Goal: Task Accomplishment & Management: Manage account settings

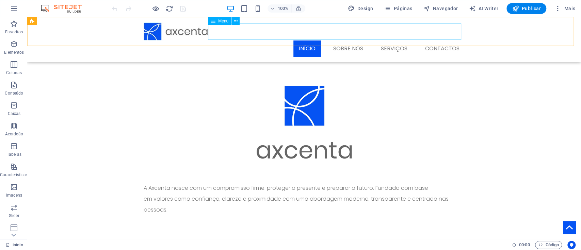
click at [341, 41] on nav "início Sobre nós Serviços Contactos" at bounding box center [304, 49] width 321 height 16
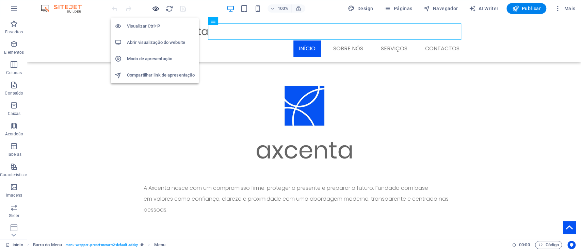
click at [156, 7] on icon "button" at bounding box center [156, 9] width 8 height 8
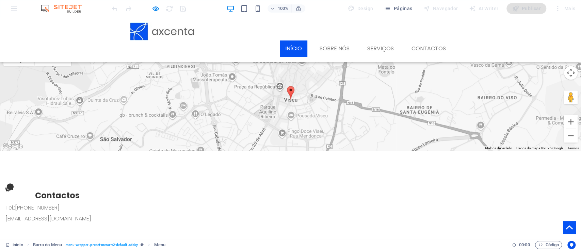
scroll to position [209, 0]
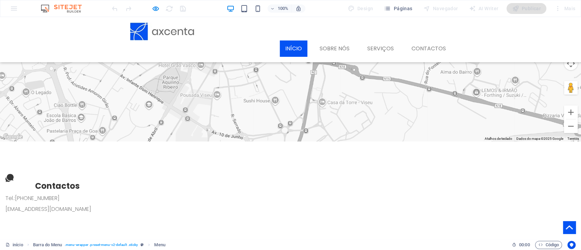
click at [361, 122] on div at bounding box center [290, 90] width 581 height 102
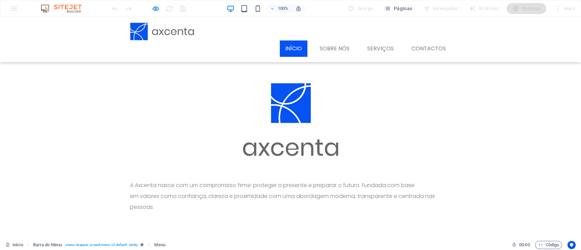
scroll to position [0, 0]
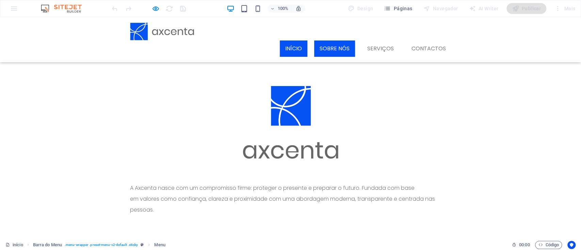
click at [326, 41] on link "Sobre nós" at bounding box center [334, 49] width 41 height 16
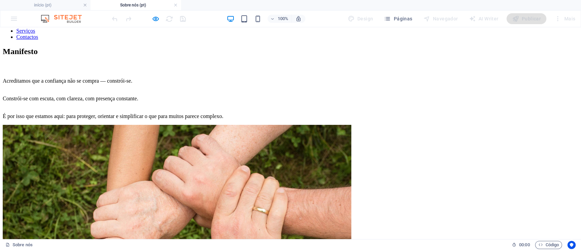
scroll to position [53, 0]
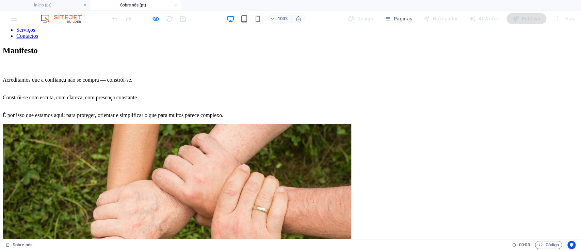
click at [375, 39] on nav "início Sobre nós Serviços Contactos" at bounding box center [291, 27] width 576 height 25
click at [377, 39] on nav "início Sobre nós Serviços Contactos" at bounding box center [291, 27] width 576 height 25
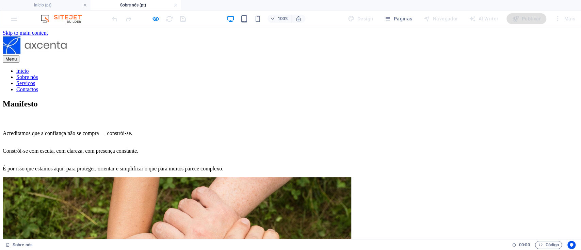
scroll to position [0, 0]
click at [374, 68] on nav "início Sobre nós Serviços Contactos" at bounding box center [291, 80] width 576 height 25
click at [295, 68] on nav "início Sobre nós Serviços Contactos" at bounding box center [291, 80] width 576 height 25
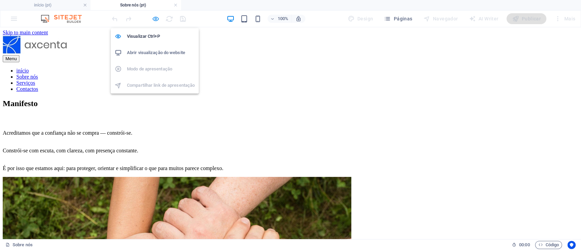
click at [153, 20] on icon "button" at bounding box center [156, 19] width 8 height 8
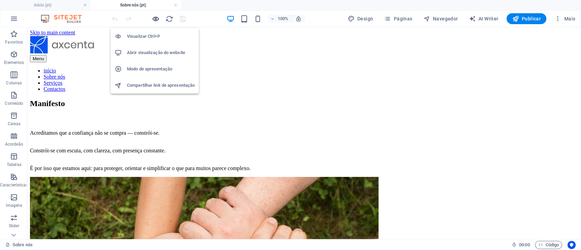
click at [156, 19] on icon "button" at bounding box center [156, 19] width 8 height 8
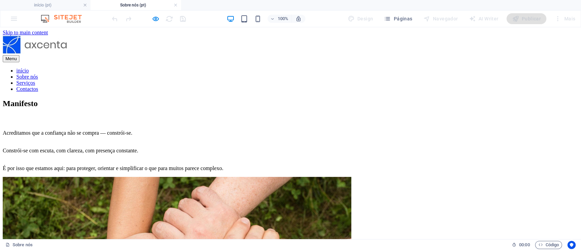
click at [35, 80] on link "Serviços" at bounding box center [25, 83] width 19 height 6
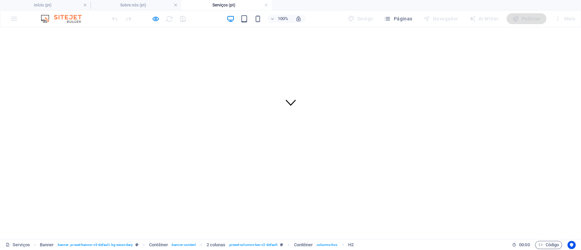
scroll to position [0, 0]
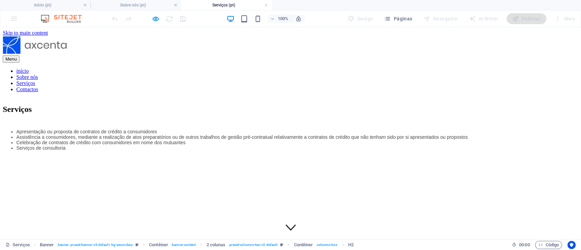
click at [415, 68] on nav "início Sobre nós Serviços Contactos" at bounding box center [291, 80] width 576 height 25
click at [431, 68] on nav "início Sobre nós Serviços Contactos" at bounding box center [291, 80] width 576 height 25
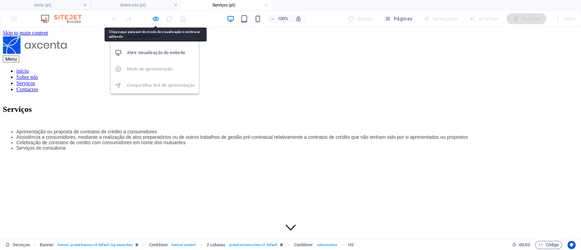
click at [158, 52] on h6 "Abrir visualização do website" at bounding box center [161, 53] width 68 height 8
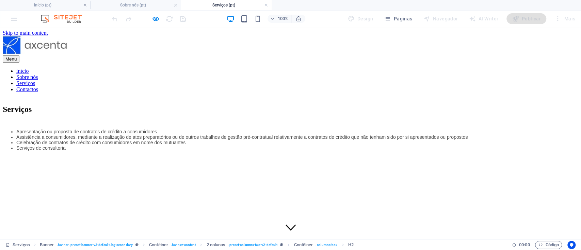
click at [11, 20] on div "100% Design Páginas Navegador AI Writer Publicar Mais" at bounding box center [290, 19] width 580 height 16
click at [6, 20] on div "100% Design Páginas Navegador AI Writer Publicar Mais" at bounding box center [290, 19] width 580 height 16
click at [12, 23] on div "100% Design Páginas Navegador AI Writer Publicar Mais" at bounding box center [290, 19] width 580 height 16
drag, startPoint x: 12, startPoint y: 23, endPoint x: 17, endPoint y: 24, distance: 4.5
click at [17, 24] on div "100% Design Páginas Navegador AI Writer Publicar Mais" at bounding box center [290, 19] width 580 height 16
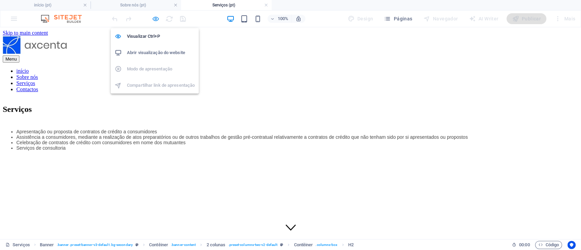
click at [158, 18] on icon "button" at bounding box center [156, 19] width 8 height 8
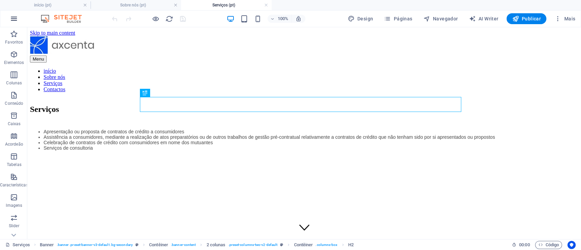
click at [8, 22] on button "button" at bounding box center [14, 19] width 16 height 16
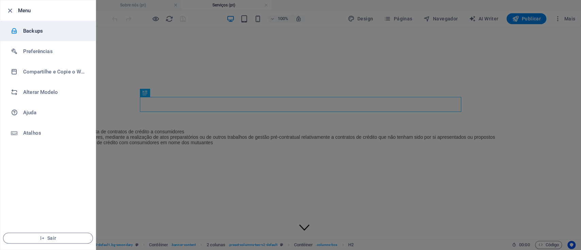
click at [37, 30] on h6 "Backups" at bounding box center [54, 31] width 63 height 8
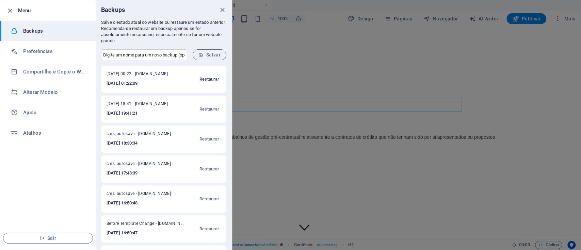
click at [206, 78] on span "Restaurar" at bounding box center [209, 79] width 20 height 8
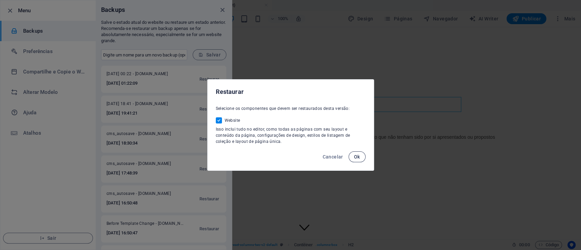
click at [354, 157] on span "Ok" at bounding box center [357, 156] width 6 height 5
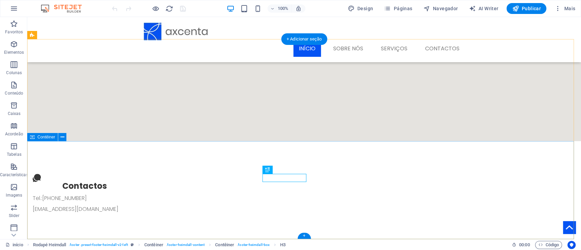
scroll to position [209, 0]
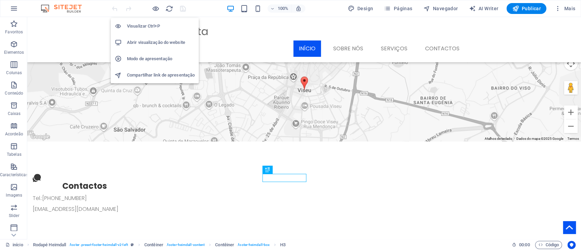
click at [150, 26] on h6 "Visualizar Ctrl+P" at bounding box center [161, 26] width 68 height 8
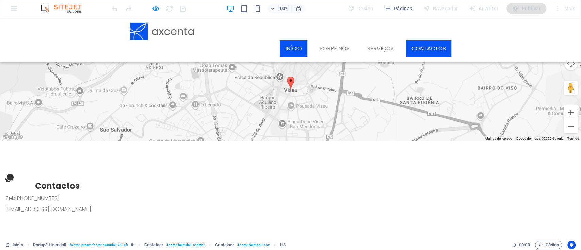
click at [419, 41] on link "Contactos" at bounding box center [428, 49] width 45 height 16
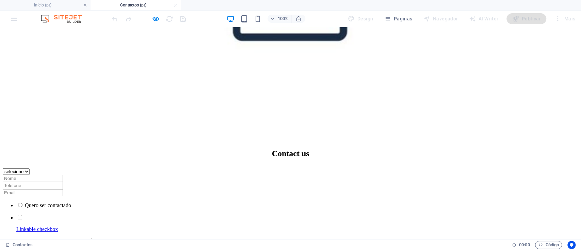
scroll to position [283, 0]
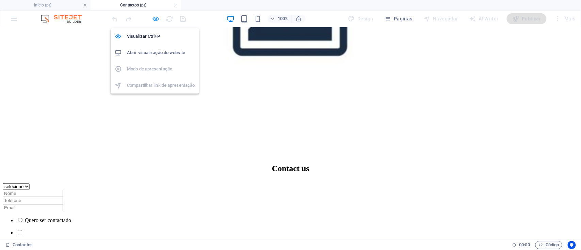
click at [156, 17] on icon "button" at bounding box center [156, 19] width 8 height 8
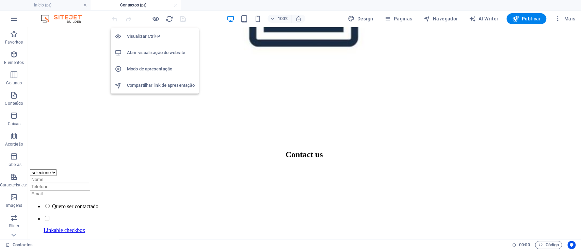
click at [149, 34] on h6 "Visualizar Ctrl+P" at bounding box center [161, 36] width 68 height 8
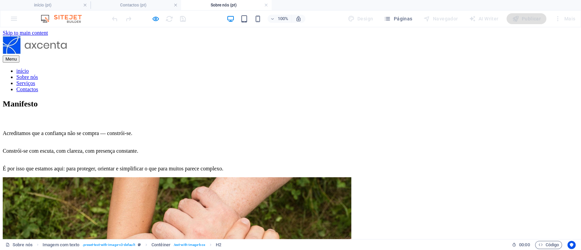
scroll to position [0, 0]
click at [418, 68] on nav "início Sobre nós Serviços Contactos" at bounding box center [291, 80] width 576 height 25
click at [375, 68] on nav "início Sobre nós Serviços Contactos" at bounding box center [291, 80] width 576 height 25
click at [11, 23] on div "100% Design Páginas Navegador AI Writer Publicar Mais" at bounding box center [290, 19] width 580 height 16
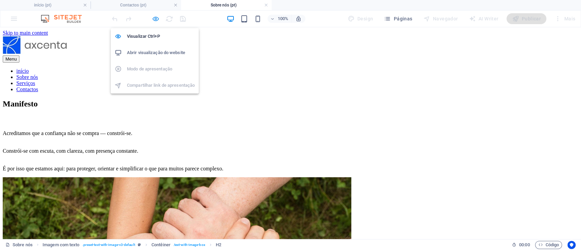
click at [154, 18] on icon "button" at bounding box center [156, 19] width 8 height 8
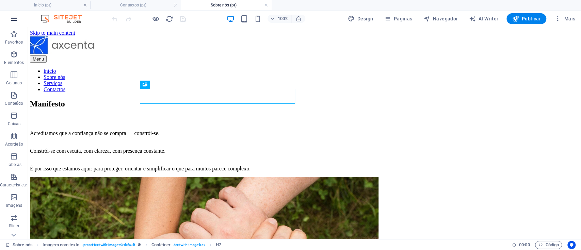
click at [11, 13] on button "button" at bounding box center [14, 19] width 16 height 16
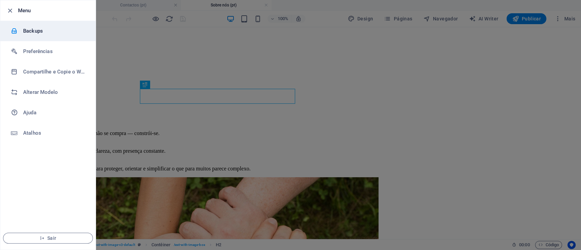
click at [34, 29] on h6 "Backups" at bounding box center [54, 31] width 63 height 8
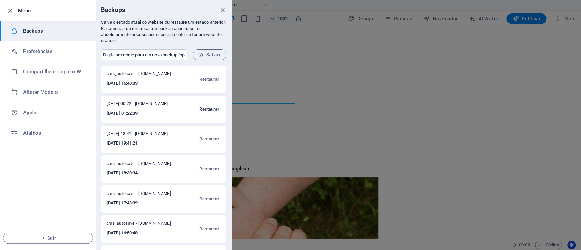
click at [213, 106] on span "Restaurar" at bounding box center [209, 109] width 20 height 8
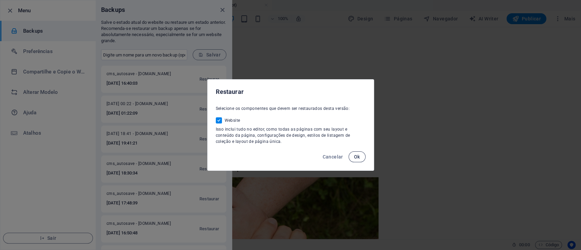
click at [362, 156] on button "Ok" at bounding box center [357, 156] width 17 height 11
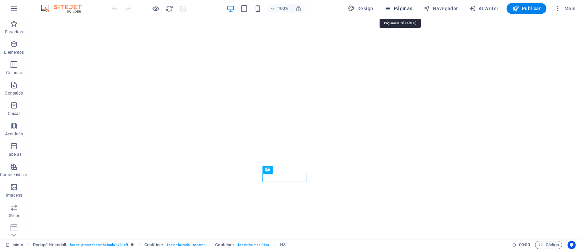
click at [397, 9] on span "Páginas" at bounding box center [398, 8] width 28 height 7
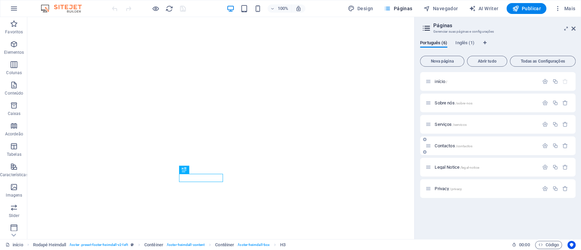
click at [442, 143] on div "Contactos /contactos" at bounding box center [482, 146] width 113 height 8
click at [442, 148] on div "Contactos /contactos" at bounding box center [482, 146] width 113 height 8
click at [446, 145] on span "Contactos /contactos" at bounding box center [454, 145] width 38 height 5
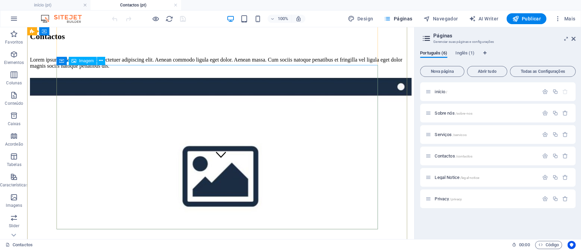
scroll to position [72, 0]
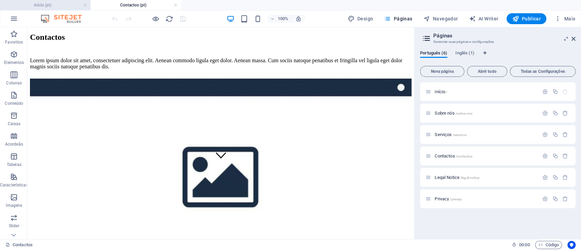
click at [58, 7] on h4 "início (pt)" at bounding box center [45, 4] width 91 height 7
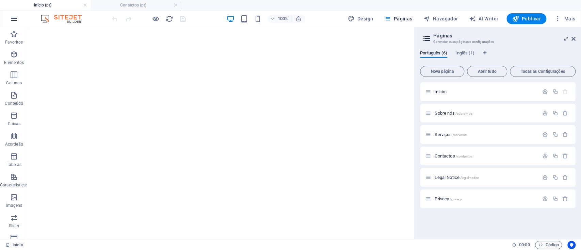
click at [14, 16] on icon "button" at bounding box center [14, 19] width 8 height 8
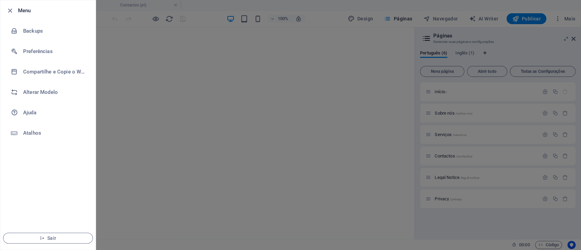
drag, startPoint x: 14, startPoint y: 16, endPoint x: 249, endPoint y: 47, distance: 237.3
click at [249, 47] on div at bounding box center [290, 125] width 581 height 250
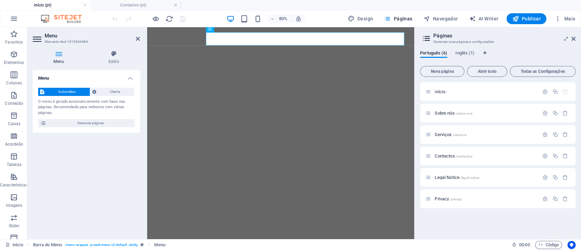
click at [8, 10] on li "início (pt)" at bounding box center [45, 5] width 91 height 10
click at [10, 14] on button "button" at bounding box center [14, 19] width 16 height 16
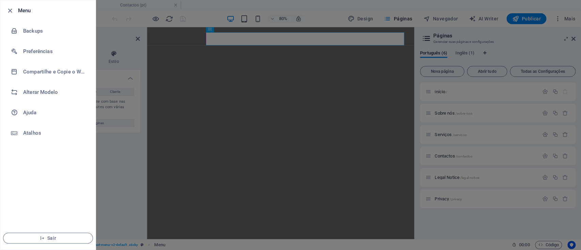
click at [113, 12] on div at bounding box center [290, 125] width 581 height 250
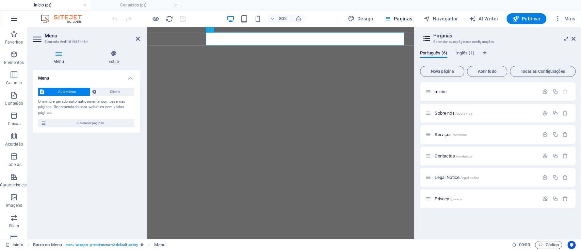
click at [8, 16] on button "button" at bounding box center [14, 19] width 16 height 16
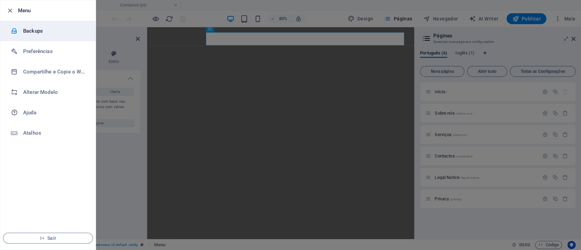
click at [44, 29] on h6 "Backups" at bounding box center [54, 31] width 63 height 8
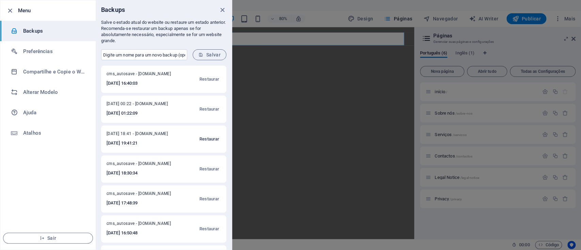
click at [207, 137] on span "Restaurar" at bounding box center [209, 139] width 20 height 8
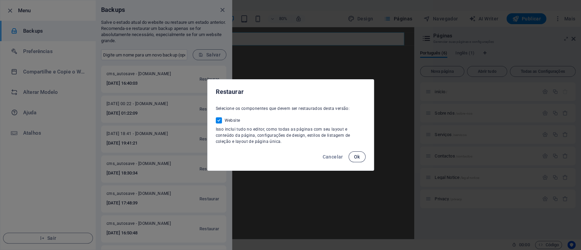
click at [357, 158] on span "Ok" at bounding box center [357, 156] width 6 height 5
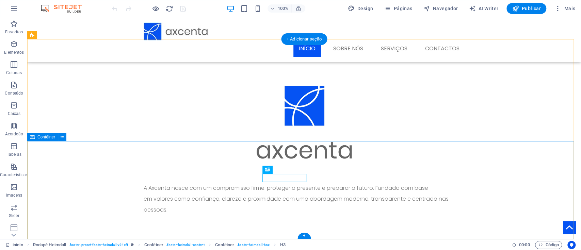
scroll to position [209, 0]
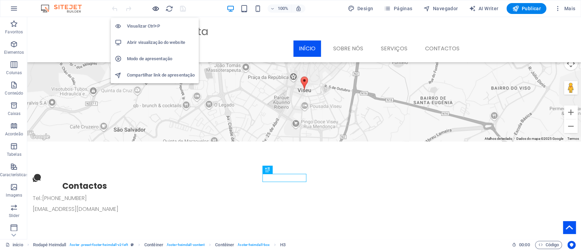
click at [156, 10] on icon "button" at bounding box center [156, 9] width 8 height 8
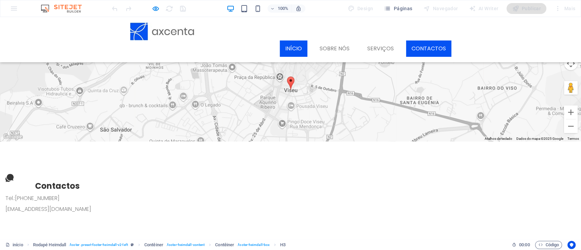
click at [424, 41] on link "Contactos" at bounding box center [428, 49] width 45 height 16
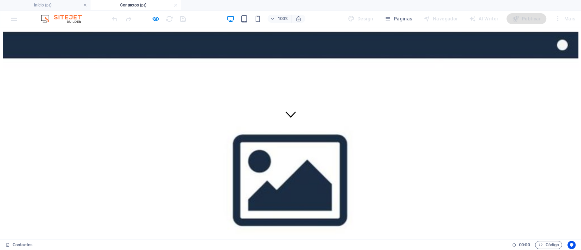
scroll to position [0, 0]
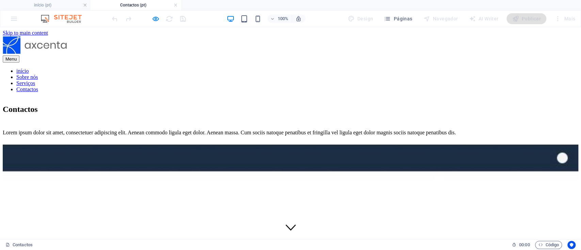
click at [386, 68] on nav "início Sobre nós Serviços Contactos" at bounding box center [291, 80] width 576 height 25
click at [380, 68] on nav "início Sobre nós Serviços Contactos" at bounding box center [291, 80] width 576 height 25
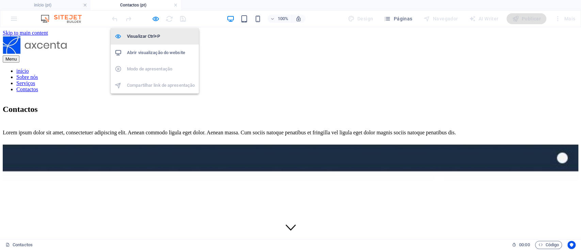
click at [154, 37] on h6 "Visualizar Ctrl+P" at bounding box center [161, 36] width 68 height 8
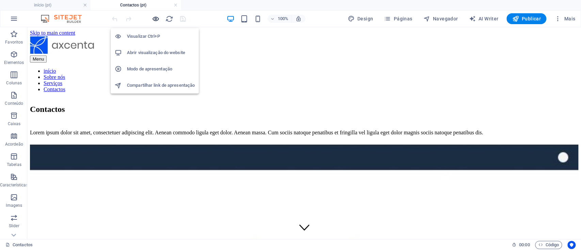
click at [154, 21] on icon "button" at bounding box center [156, 19] width 8 height 8
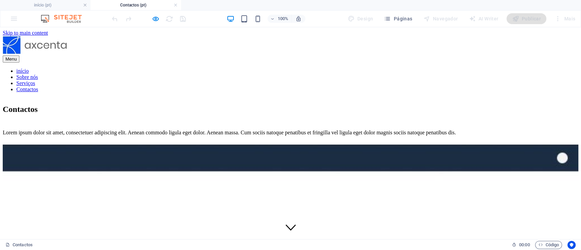
click at [35, 80] on link "Serviços" at bounding box center [25, 83] width 19 height 6
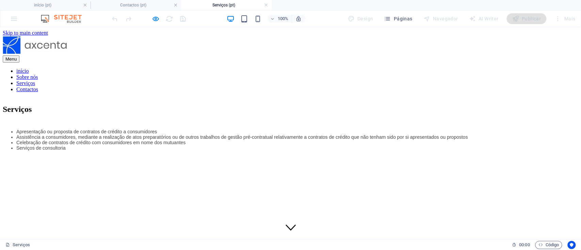
click at [11, 16] on div "100% Design Páginas Navegador AI Writer Publicar Mais" at bounding box center [290, 19] width 580 height 16
click at [6, 20] on div "100% Design Páginas Navegador AI Writer Publicar Mais" at bounding box center [290, 19] width 580 height 16
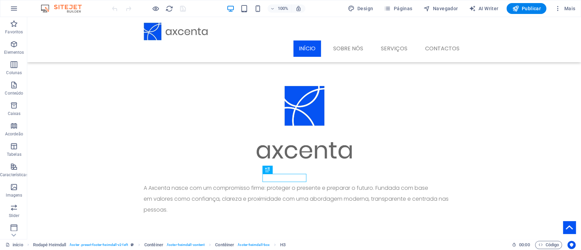
scroll to position [209, 0]
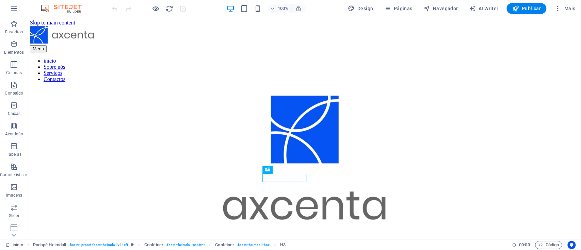
scroll to position [209, 0]
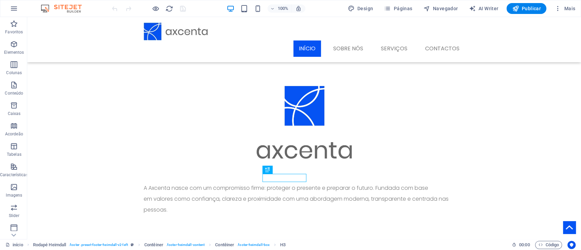
scroll to position [209, 0]
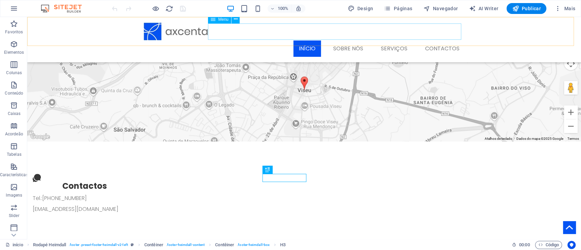
click at [439, 41] on nav "início Sobre nós Serviços Contactos" at bounding box center [304, 49] width 321 height 16
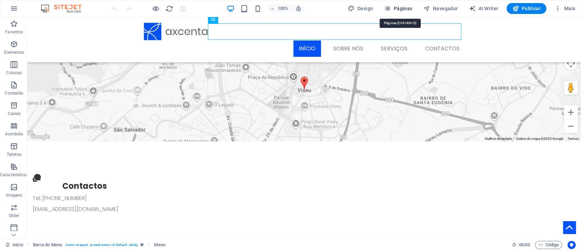
click at [404, 9] on span "Páginas" at bounding box center [398, 8] width 28 height 7
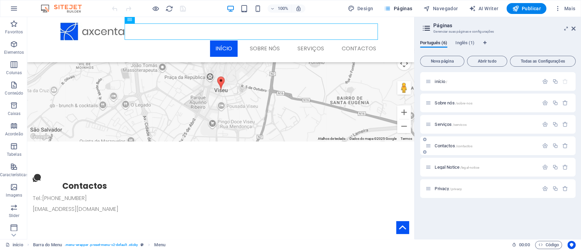
click at [443, 145] on span "Contactos /contactos" at bounding box center [454, 145] width 38 height 5
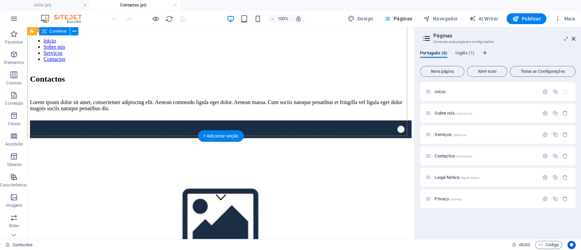
scroll to position [0, 0]
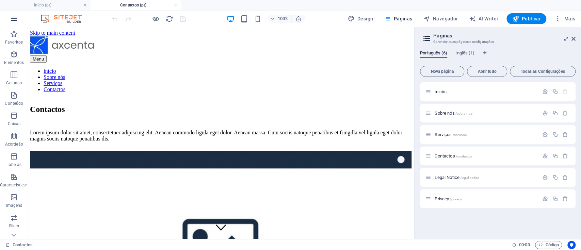
click at [11, 21] on icon "button" at bounding box center [14, 19] width 8 height 8
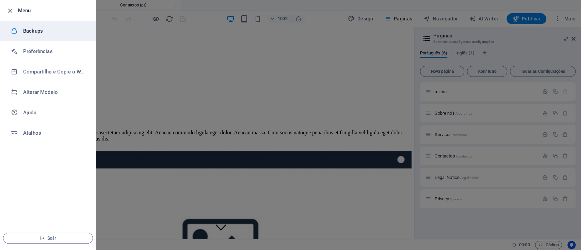
click at [32, 37] on li "Backups" at bounding box center [47, 31] width 95 height 20
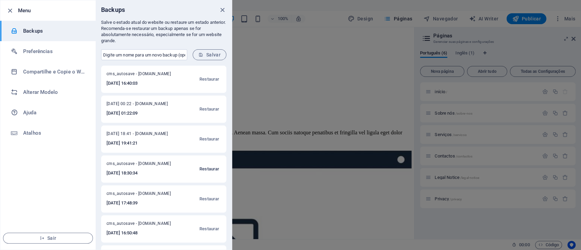
click at [210, 168] on span "Restaurar" at bounding box center [209, 169] width 20 height 8
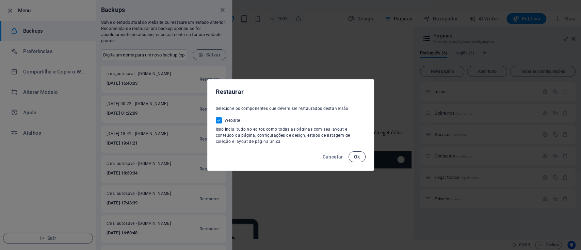
click at [358, 156] on span "Ok" at bounding box center [357, 156] width 6 height 5
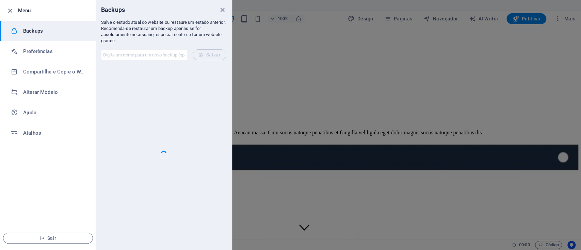
checkbox input "false"
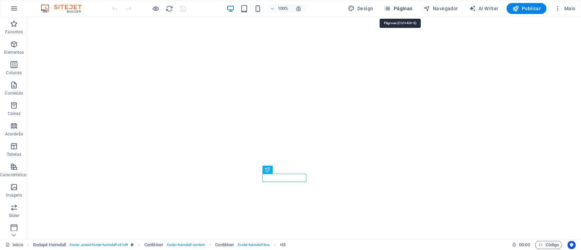
click at [391, 10] on icon "button" at bounding box center [387, 8] width 7 height 7
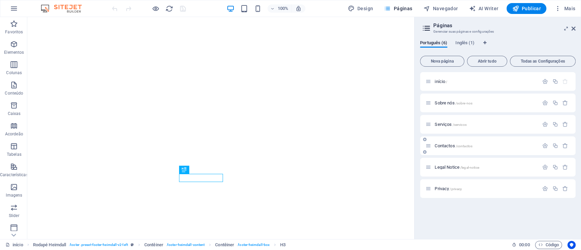
click at [447, 147] on span "Contactos /contactos" at bounding box center [454, 145] width 38 height 5
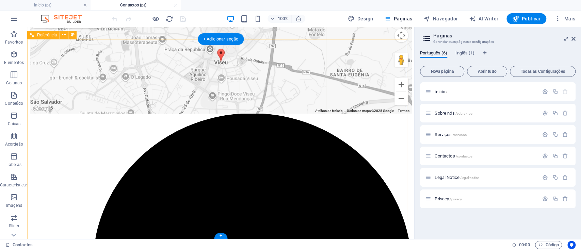
scroll to position [541, 0]
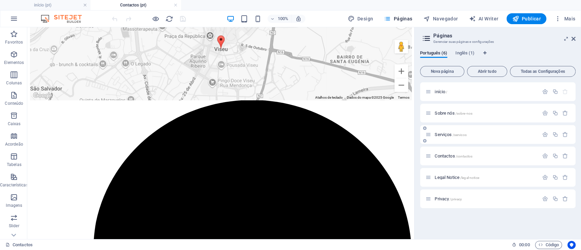
click at [447, 133] on span "Serviços /servicos" at bounding box center [451, 134] width 32 height 5
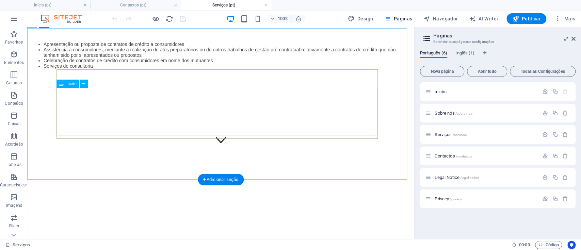
scroll to position [0, 0]
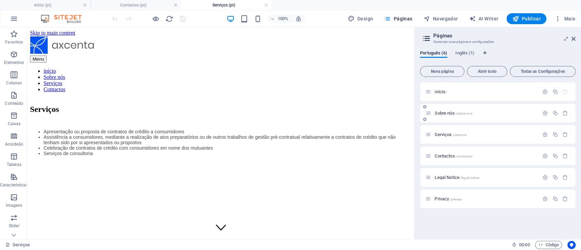
click at [442, 113] on span "Sobre nós /sobre-nos" at bounding box center [454, 113] width 38 height 5
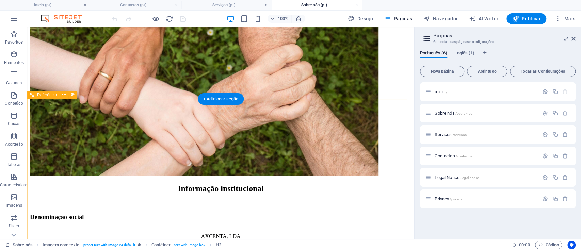
scroll to position [343, 0]
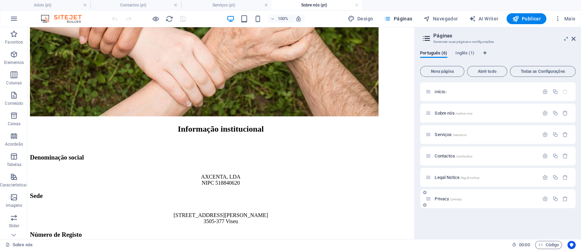
click at [447, 197] on span "Privacy /privacy" at bounding box center [448, 198] width 27 height 5
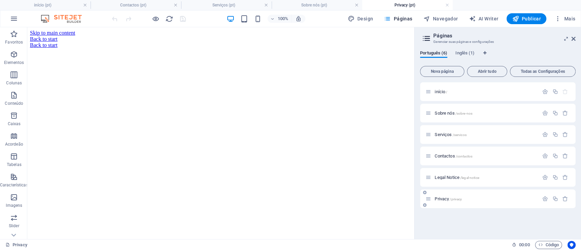
scroll to position [0, 0]
